Goal: Navigation & Orientation: Find specific page/section

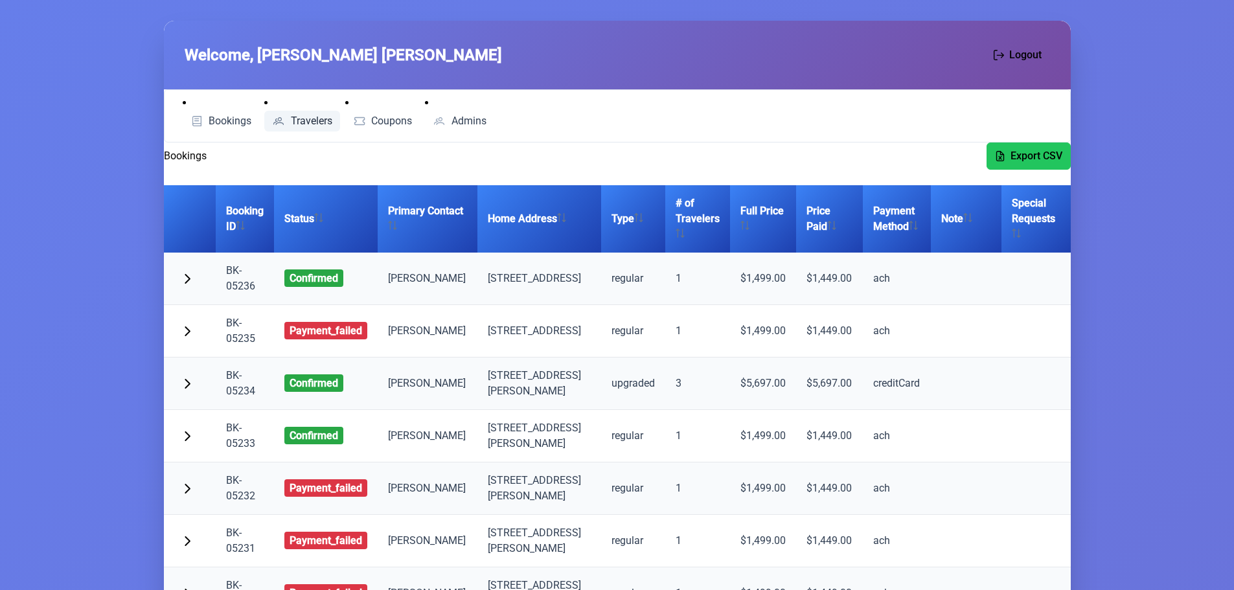
click at [313, 122] on span "Travelers" at bounding box center [311, 121] width 41 height 10
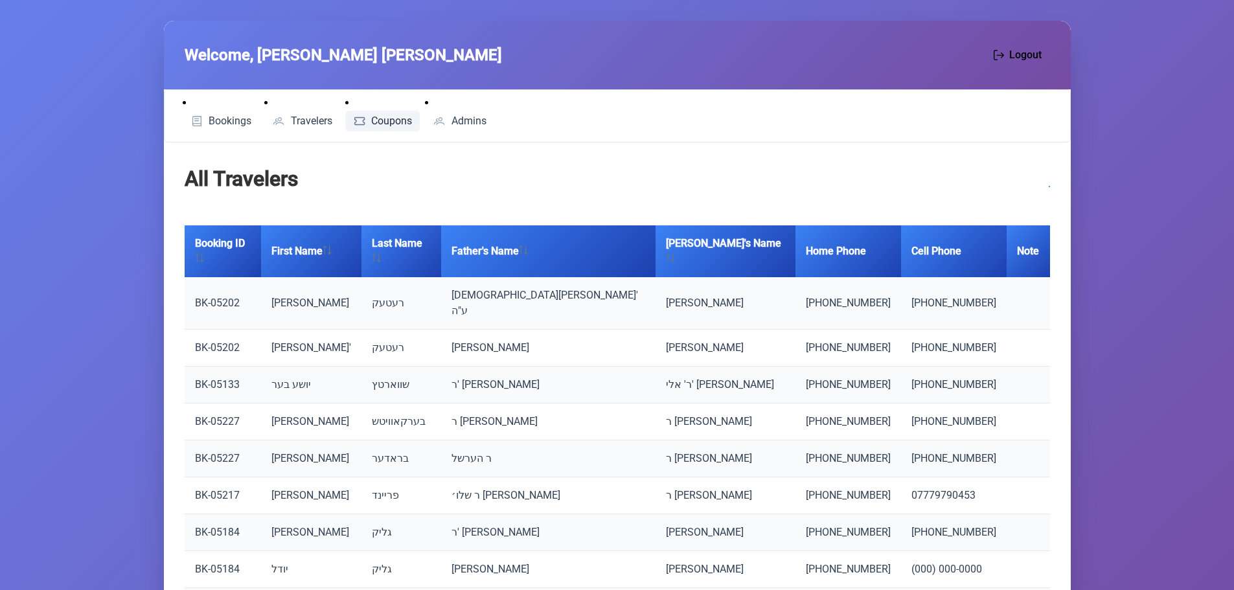
click at [378, 119] on span "Coupons" at bounding box center [391, 121] width 41 height 10
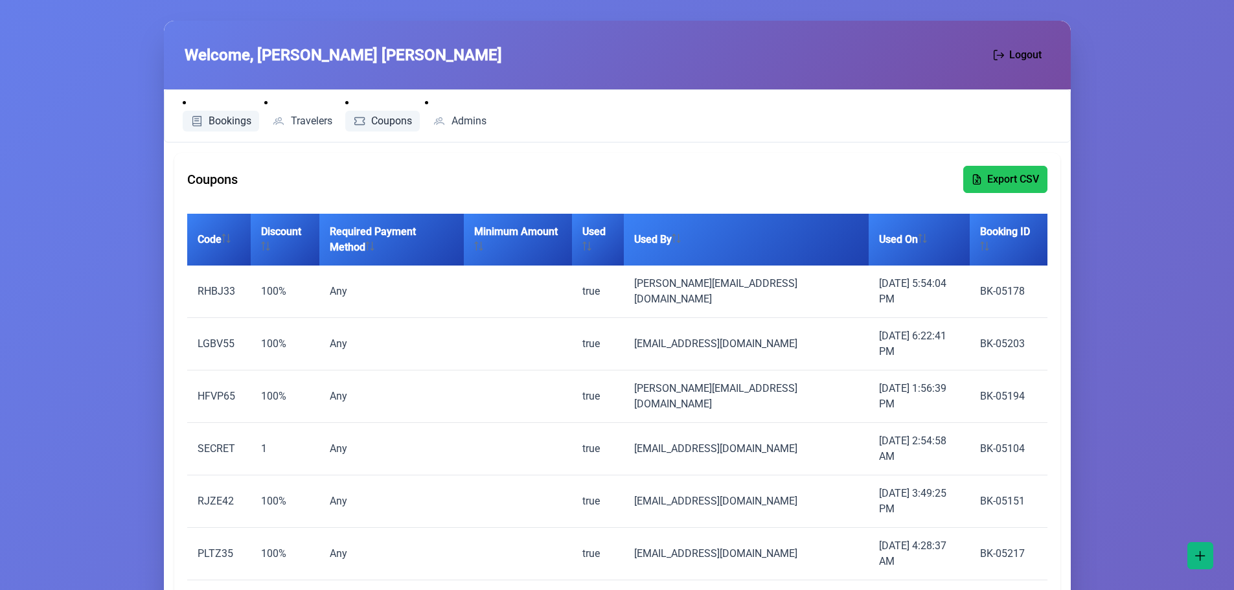
click at [238, 124] on span "Bookings" at bounding box center [230, 121] width 43 height 10
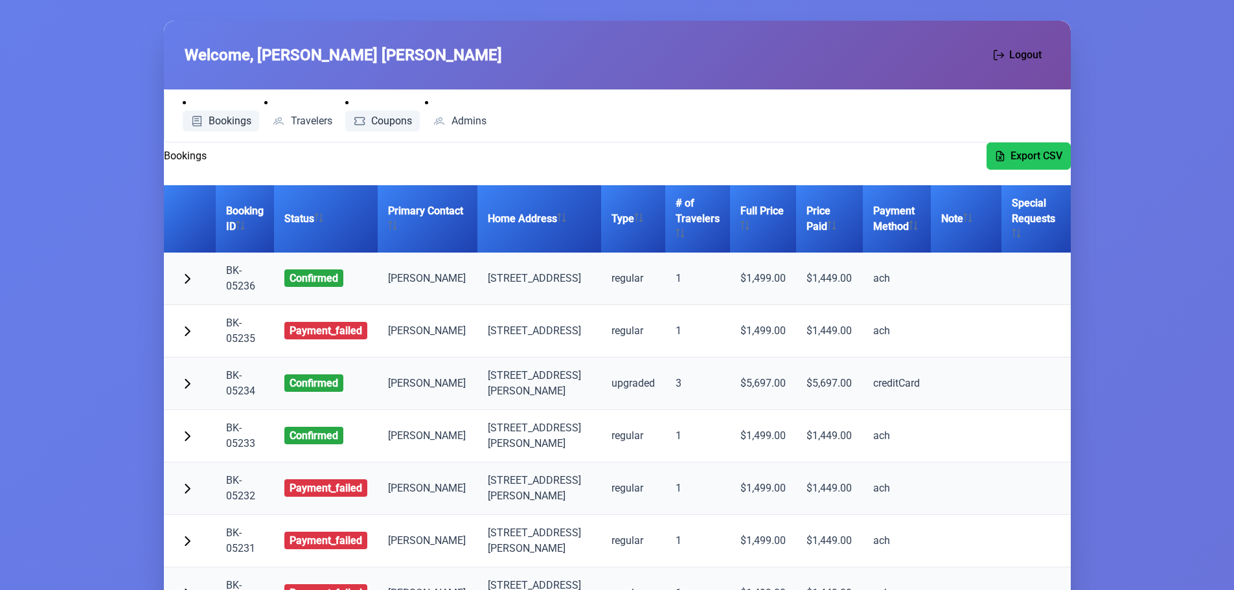
click at [380, 124] on span "Coupons" at bounding box center [391, 121] width 41 height 10
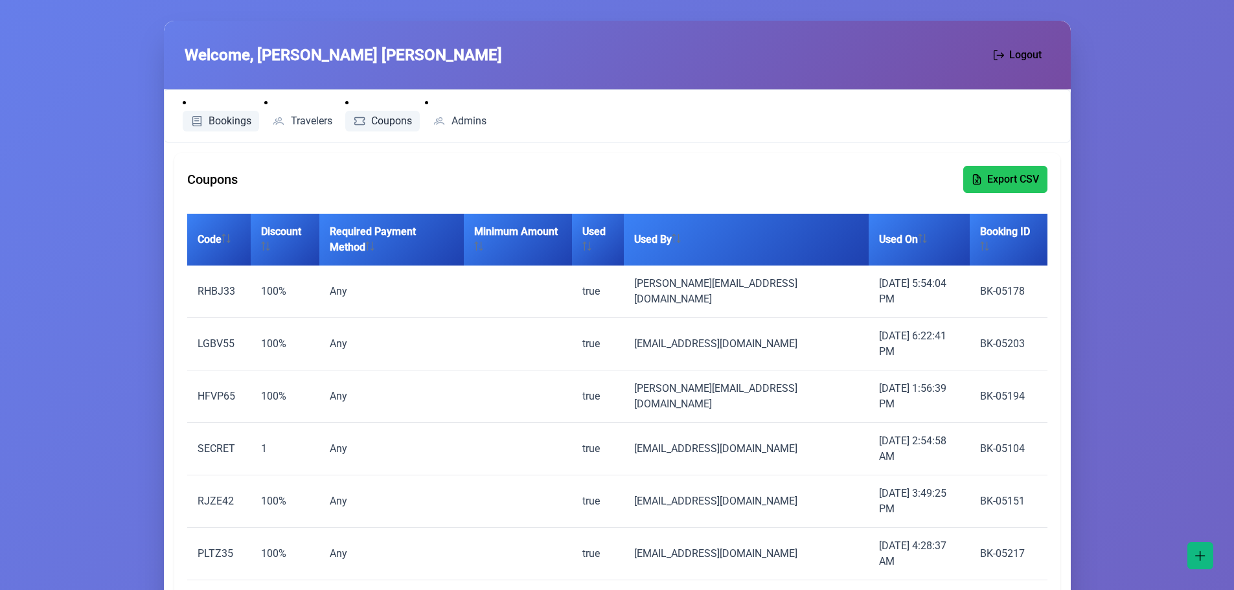
click at [224, 117] on span "Bookings" at bounding box center [230, 121] width 43 height 10
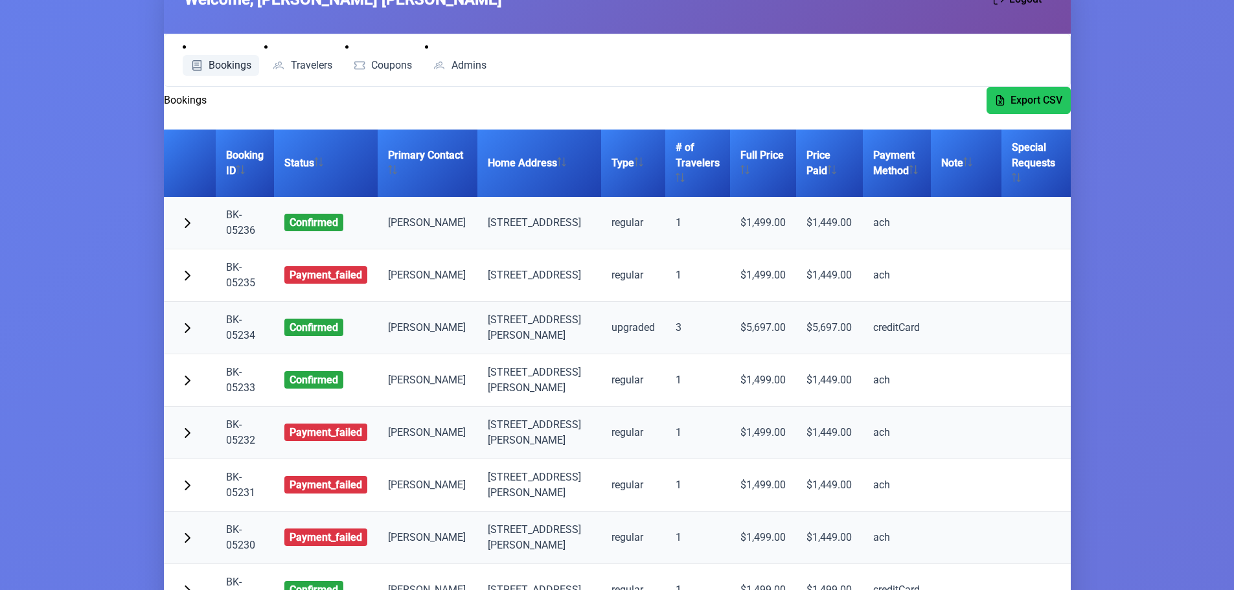
scroll to position [18, 0]
